Goal: Task Accomplishment & Management: Manage account settings

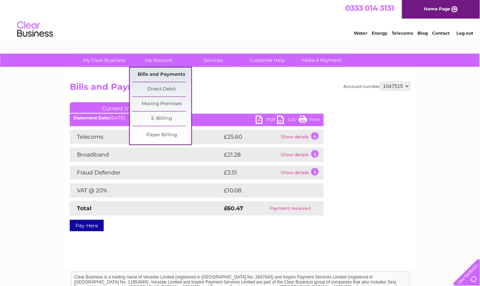
click at [149, 76] on link "Bills and Payments" at bounding box center [161, 75] width 59 height 14
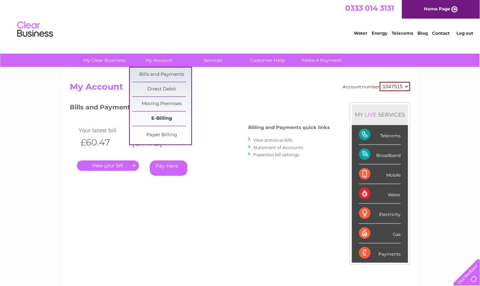
click at [167, 116] on link "E-Billing" at bounding box center [161, 119] width 59 height 14
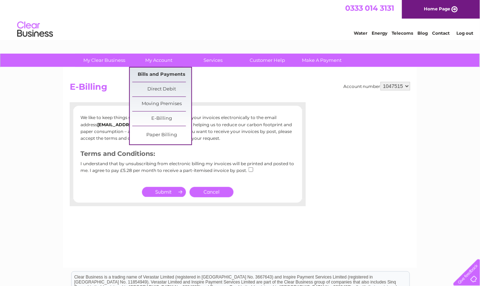
click at [168, 72] on link "Bills and Payments" at bounding box center [161, 75] width 59 height 14
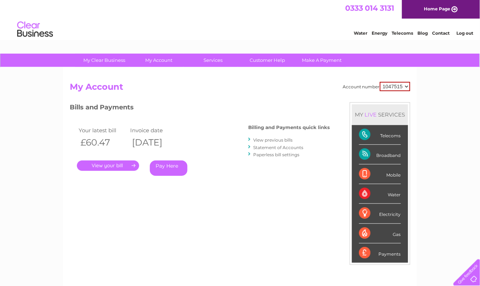
click at [280, 140] on link "View previous bills" at bounding box center [272, 139] width 39 height 5
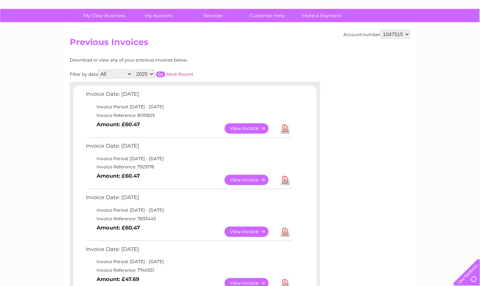
scroll to position [48, 0]
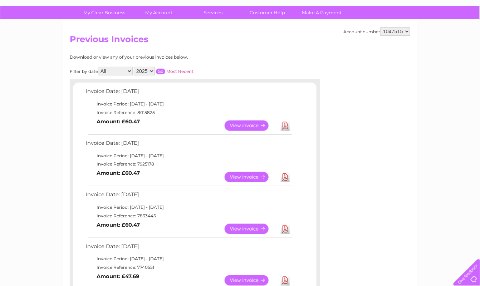
click at [285, 176] on link "Download" at bounding box center [285, 177] width 9 height 10
click at [285, 229] on link "Download" at bounding box center [285, 229] width 9 height 10
